Goal: Book appointment/travel/reservation

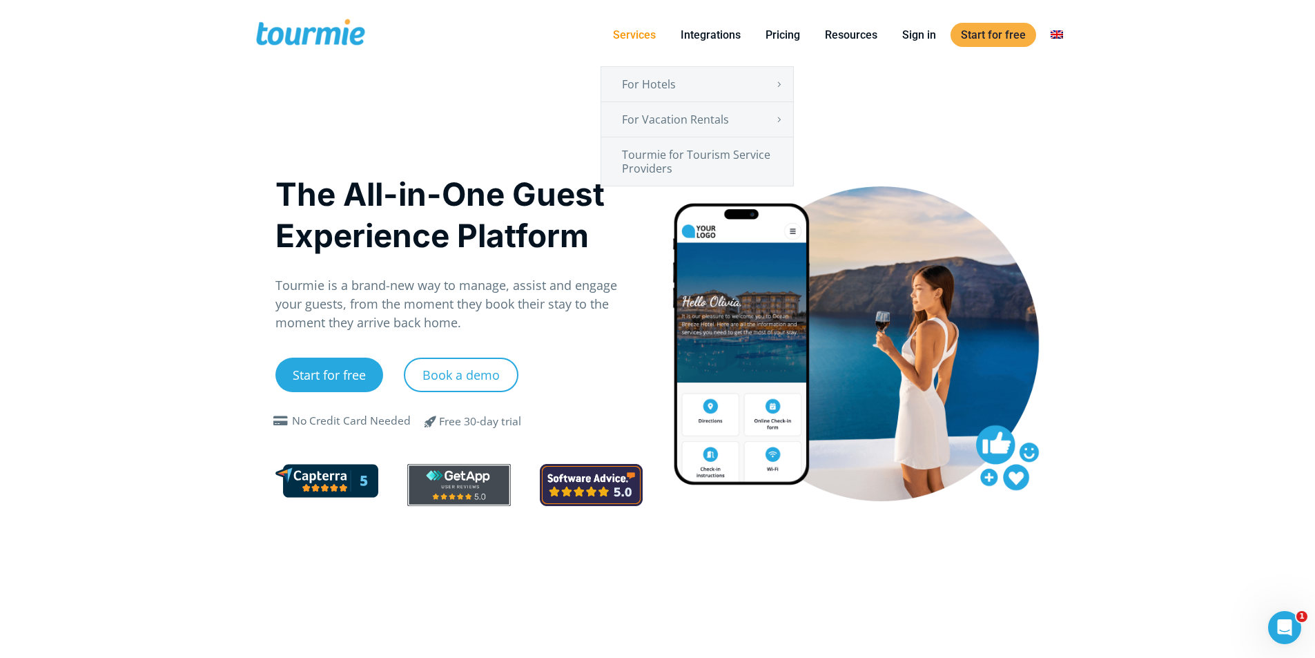
click at [622, 32] on link "Services" at bounding box center [635, 34] width 64 height 17
click at [661, 162] on link "Tourmie for Tourism Service Providers" at bounding box center [697, 161] width 192 height 48
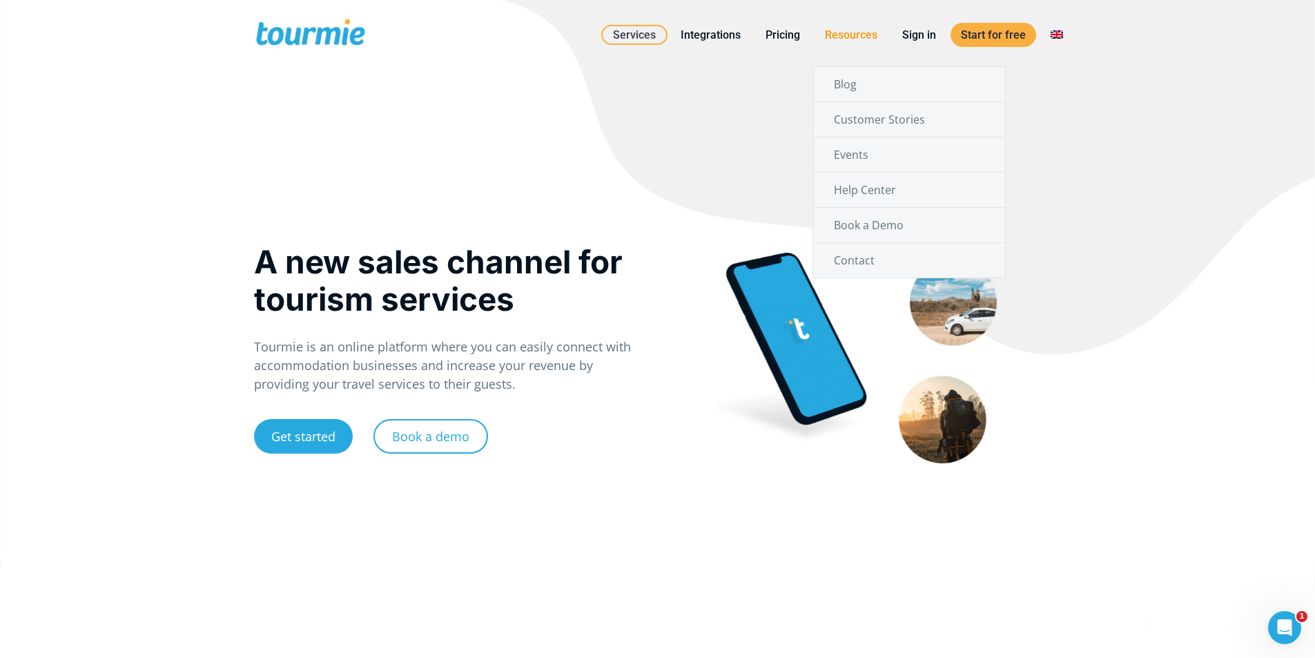
click at [863, 30] on link "Resources" at bounding box center [850, 34] width 73 height 17
click at [851, 226] on link "Book a Demo" at bounding box center [909, 225] width 192 height 35
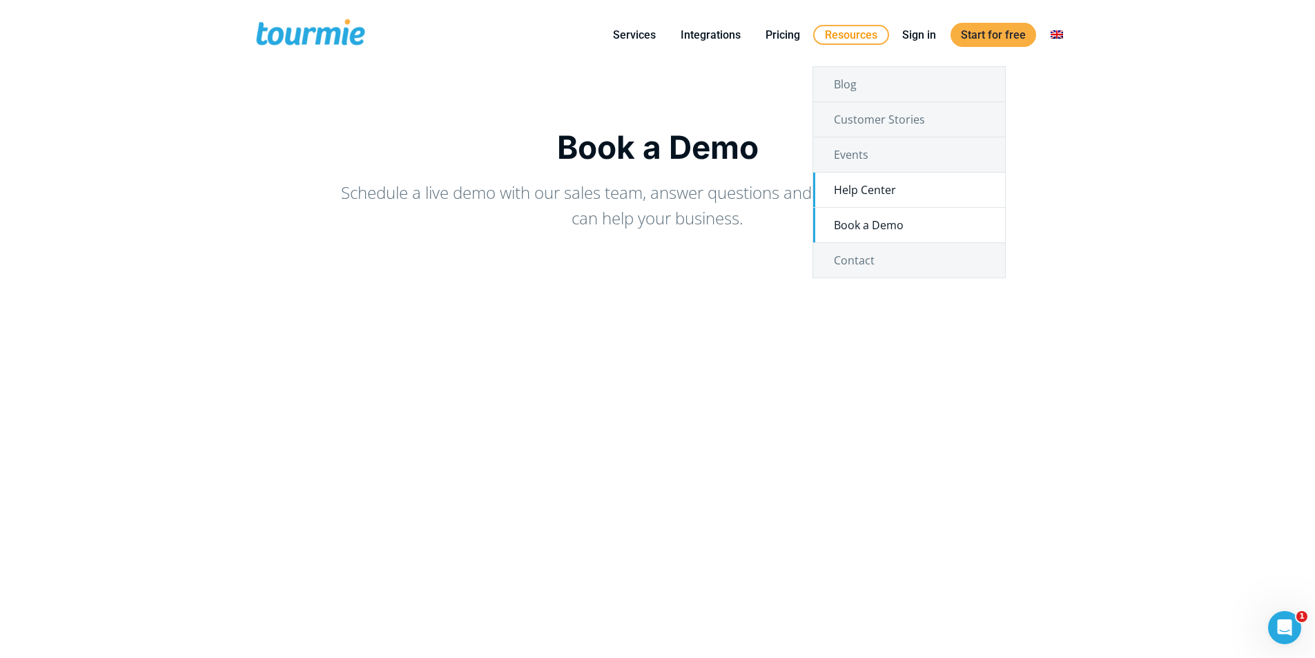
click at [845, 177] on link "Help Center" at bounding box center [909, 190] width 192 height 35
